Goal: Task Accomplishment & Management: Manage account settings

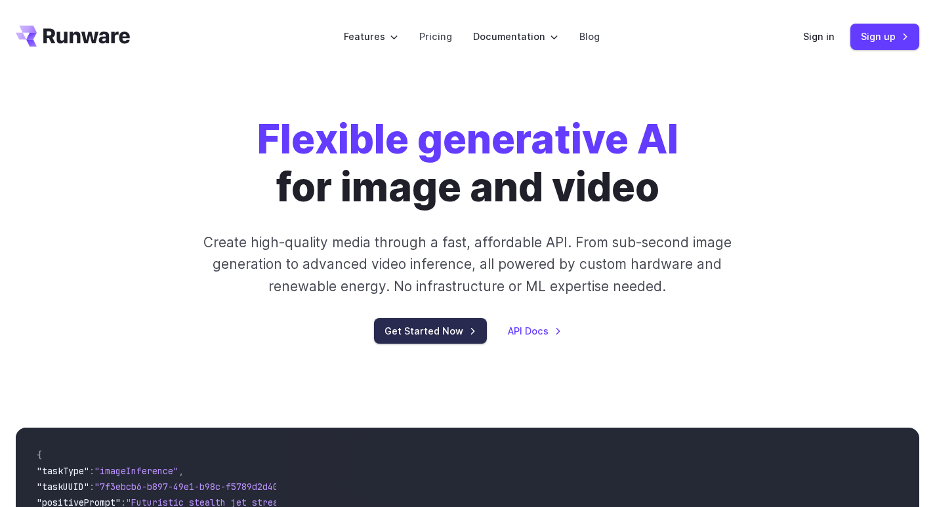
click at [443, 339] on link "Get Started Now" at bounding box center [430, 331] width 113 height 26
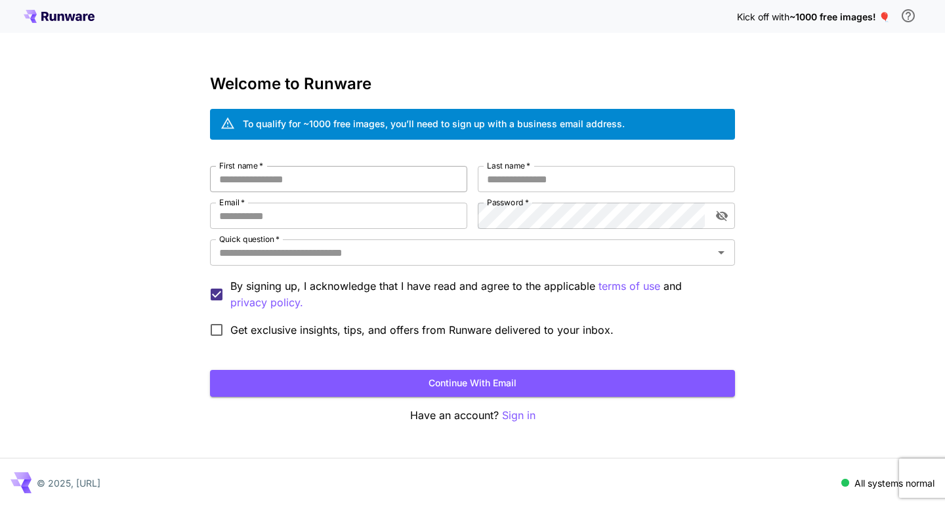
click at [396, 185] on input "First name   *" at bounding box center [338, 179] width 257 height 26
type input "**"
click at [521, 176] on input "Last name   *" at bounding box center [606, 179] width 257 height 26
type input "*****"
click at [352, 218] on input "Email   *" at bounding box center [338, 216] width 257 height 26
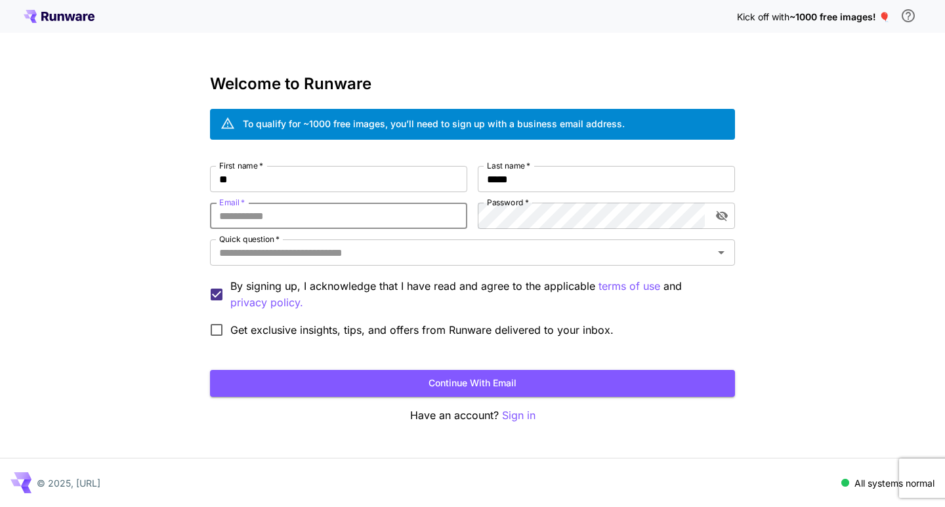
type input "**********"
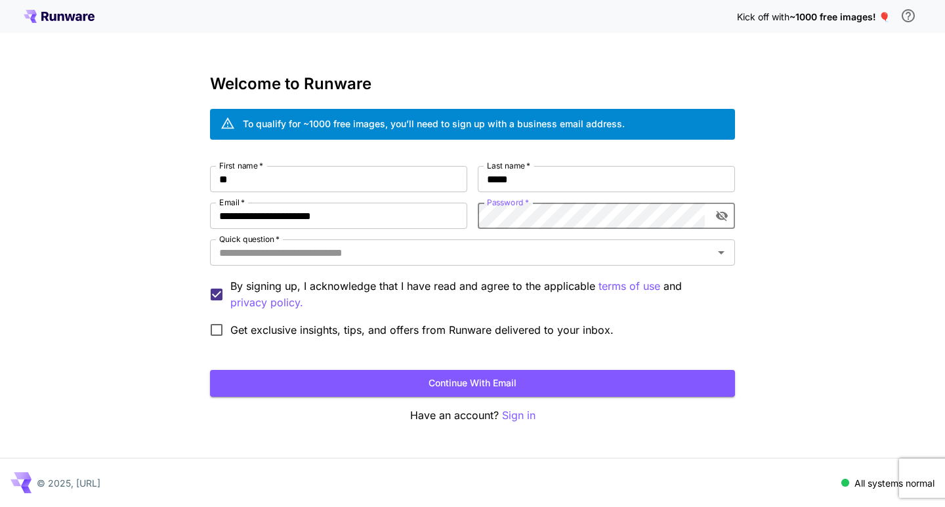
click at [718, 220] on icon "toggle password visibility" at bounding box center [721, 215] width 13 height 13
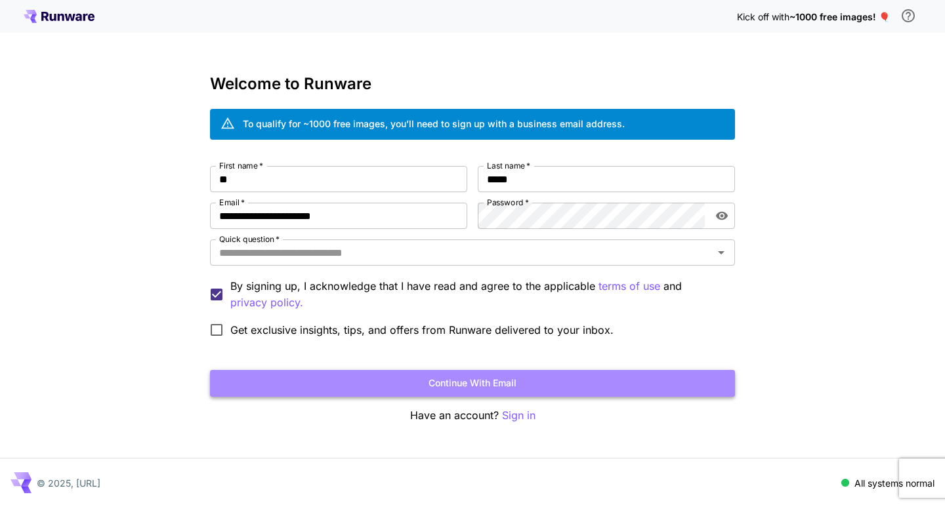
click at [555, 384] on button "Continue with email" at bounding box center [472, 383] width 525 height 27
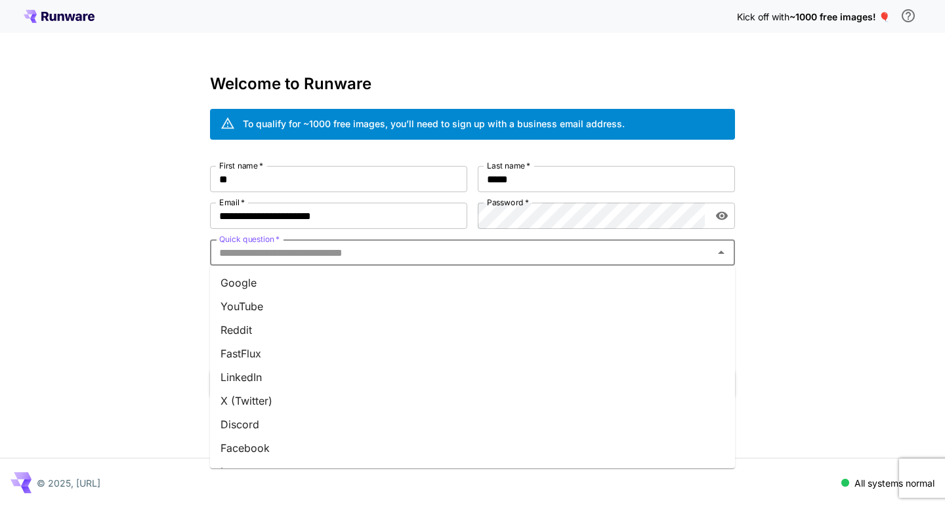
click at [348, 261] on input "Quick question   *" at bounding box center [461, 252] width 495 height 18
click at [325, 259] on input "Quick question   *" at bounding box center [461, 252] width 495 height 18
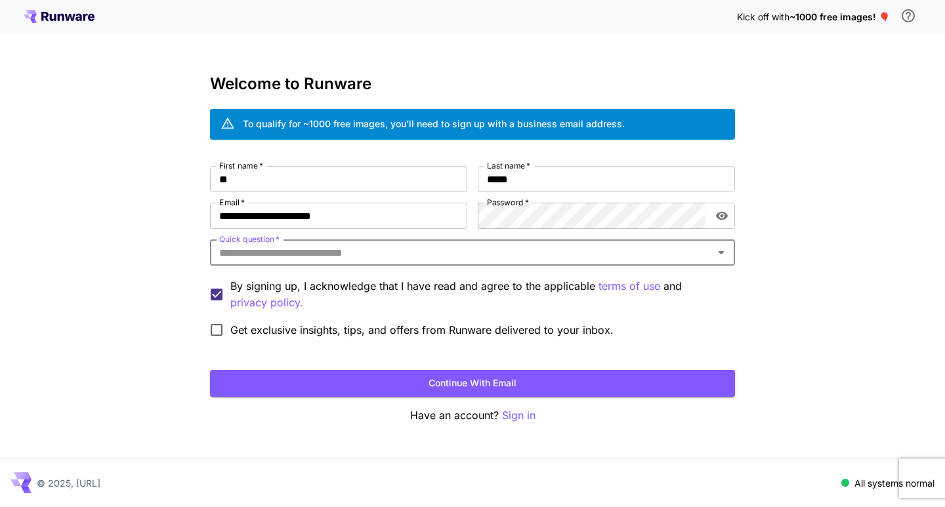
click at [325, 259] on input "Quick question   *" at bounding box center [461, 252] width 495 height 18
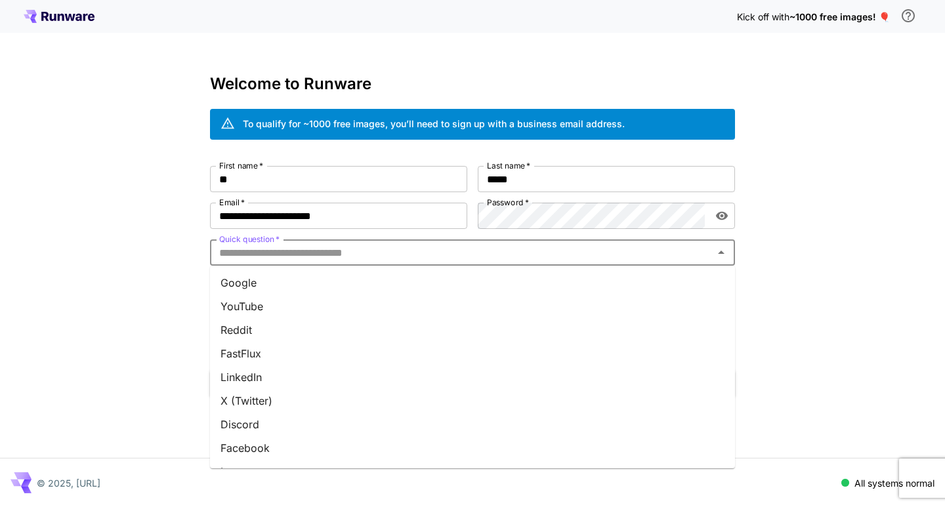
click at [311, 288] on li "Google" at bounding box center [472, 283] width 525 height 24
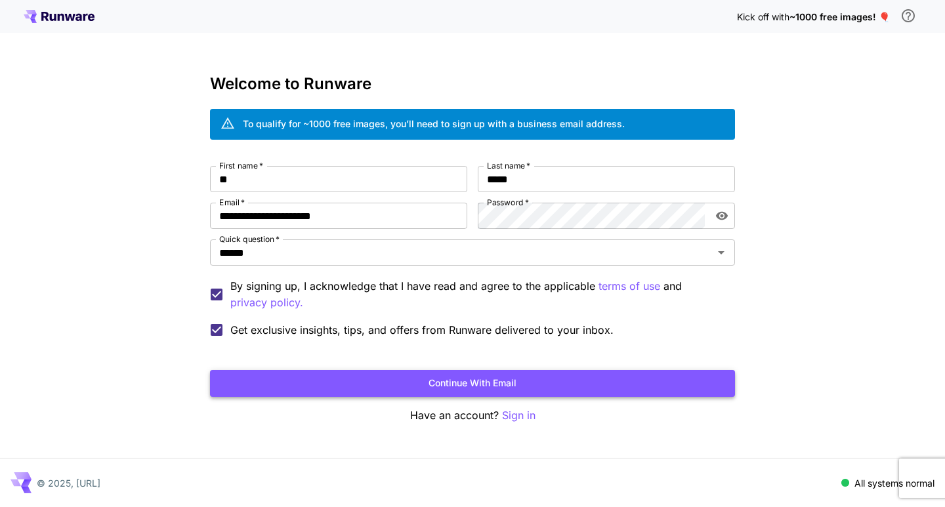
click at [452, 383] on button "Continue with email" at bounding box center [472, 383] width 525 height 27
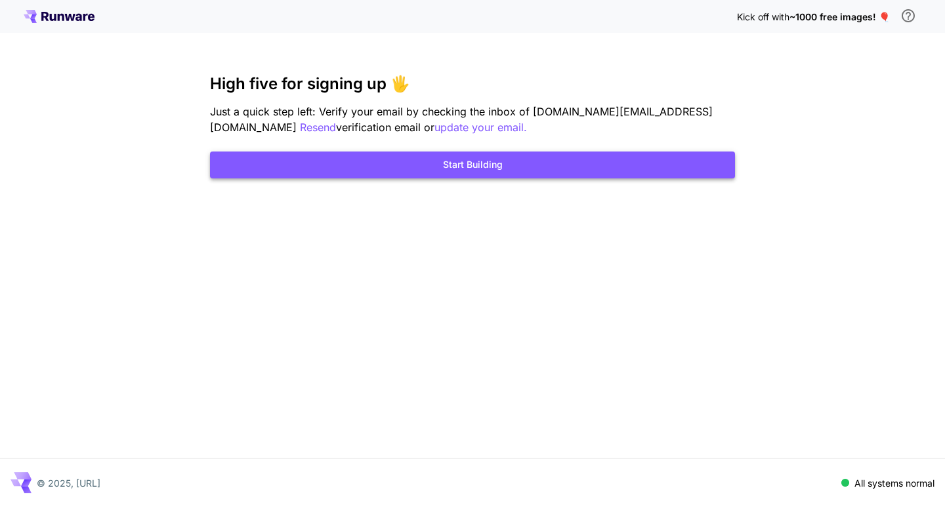
click at [505, 171] on button "Start Building" at bounding box center [472, 165] width 525 height 27
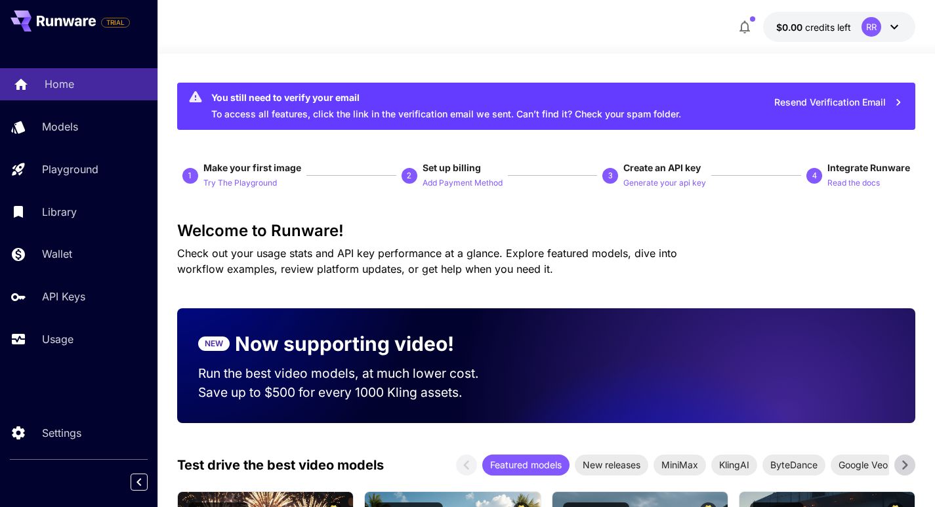
click at [87, 90] on div "Home" at bounding box center [96, 84] width 102 height 16
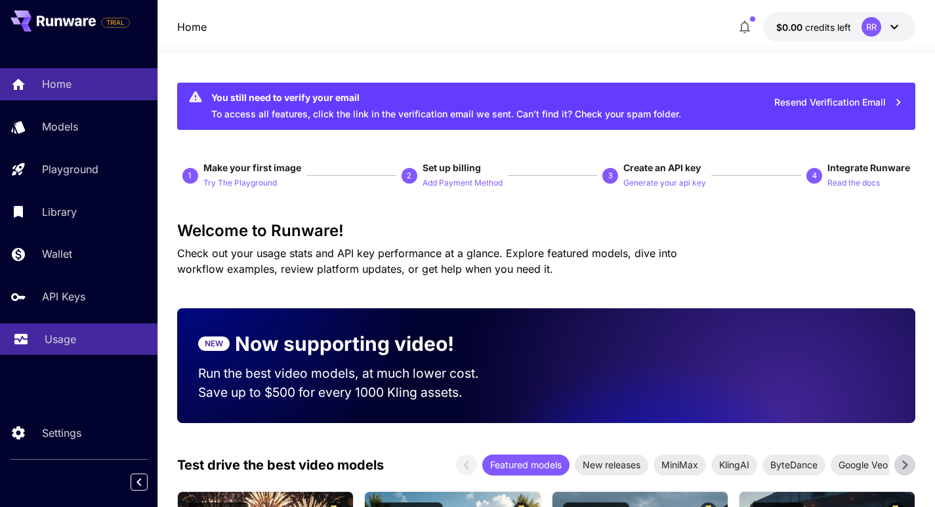
click at [94, 336] on div "Usage" at bounding box center [96, 339] width 102 height 16
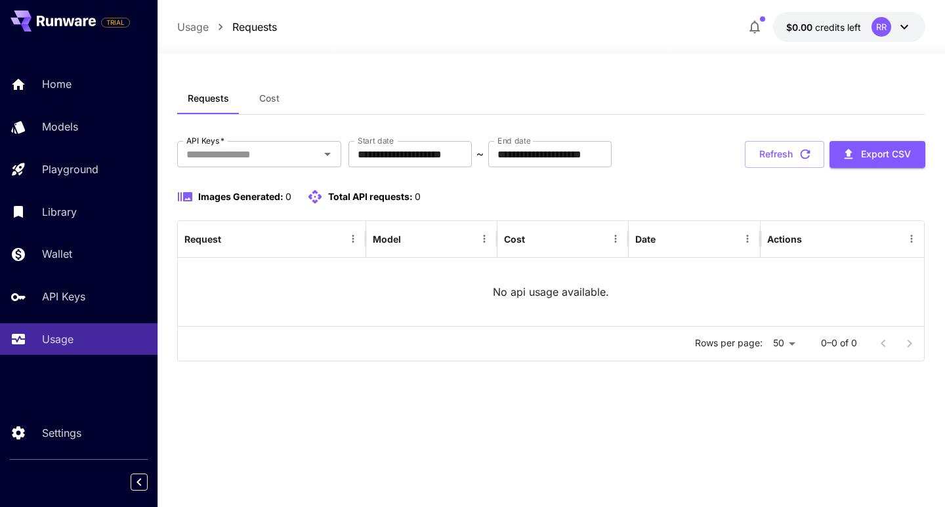
click at [421, 299] on div "No api usage available." at bounding box center [551, 292] width 746 height 68
click at [415, 289] on div "No api usage available." at bounding box center [551, 292] width 746 height 68
click at [297, 253] on div "Request" at bounding box center [263, 239] width 159 height 36
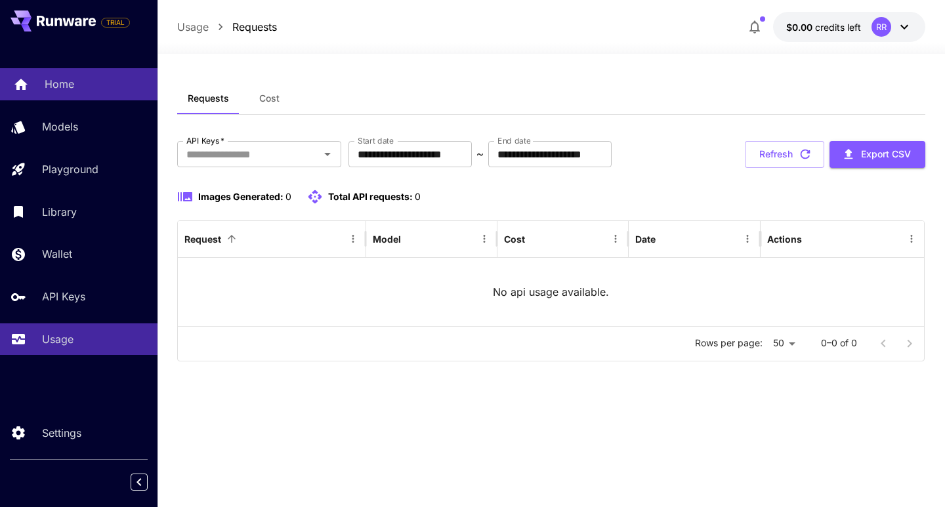
click at [51, 75] on link "Home" at bounding box center [78, 84] width 157 height 32
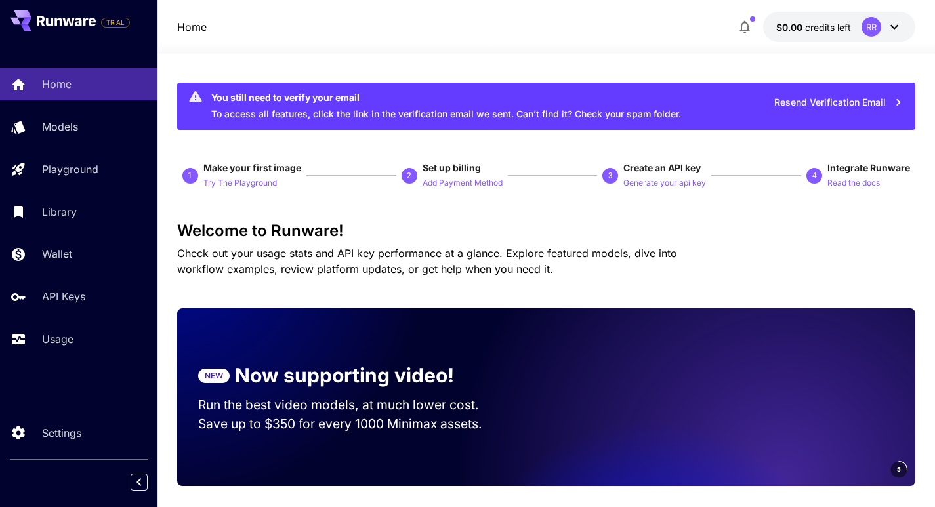
click at [744, 260] on div "Welcome to Runware! Check out your usage stats and API key performance at a gla…" at bounding box center [546, 249] width 739 height 55
